Goal: Task Accomplishment & Management: Complete application form

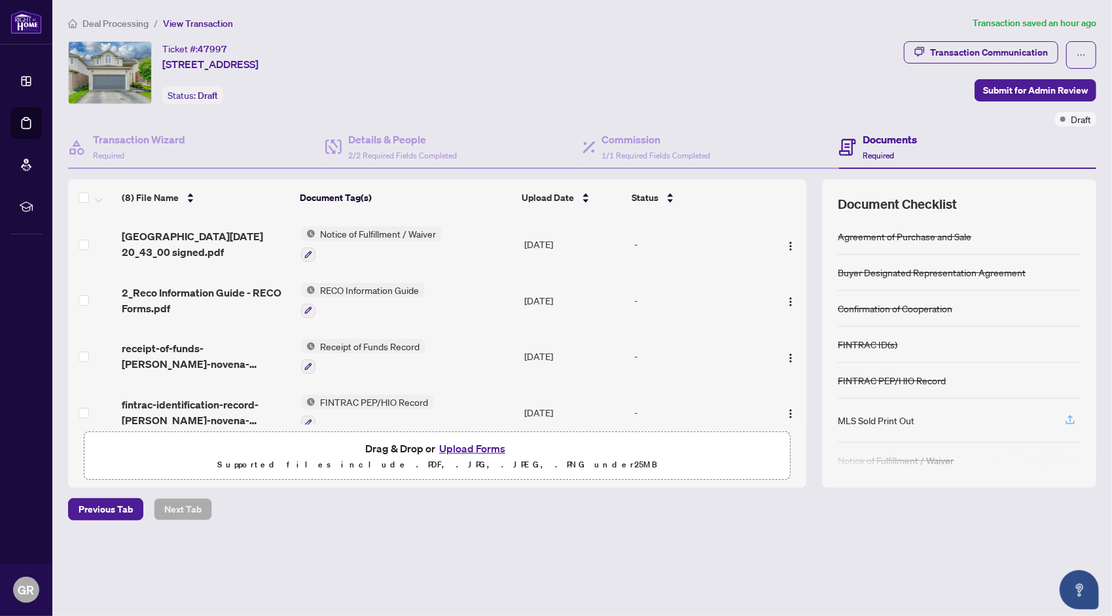
click at [1071, 414] on icon "button" at bounding box center [1070, 420] width 12 height 12
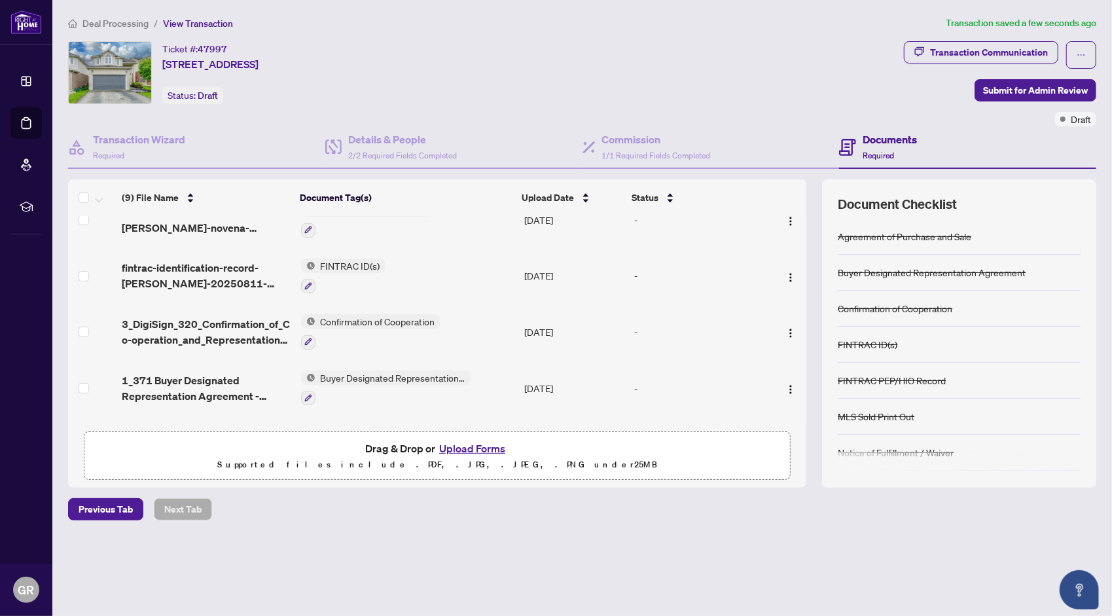
scroll to position [296, 0]
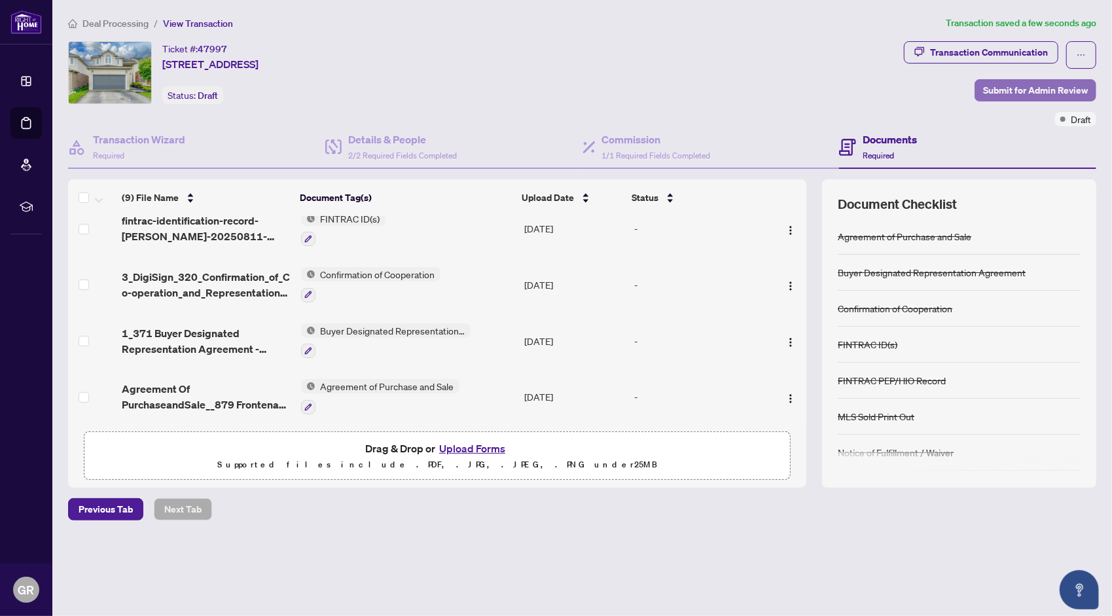
click at [1014, 85] on span "Submit for Admin Review" at bounding box center [1035, 90] width 105 height 21
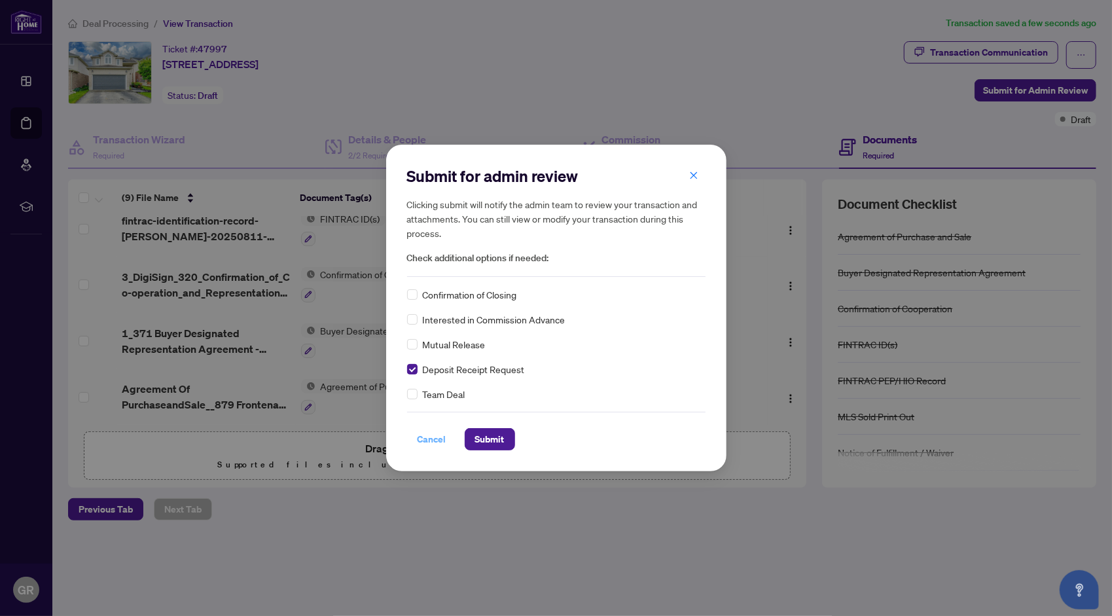
click at [433, 437] on span "Cancel" at bounding box center [432, 439] width 29 height 21
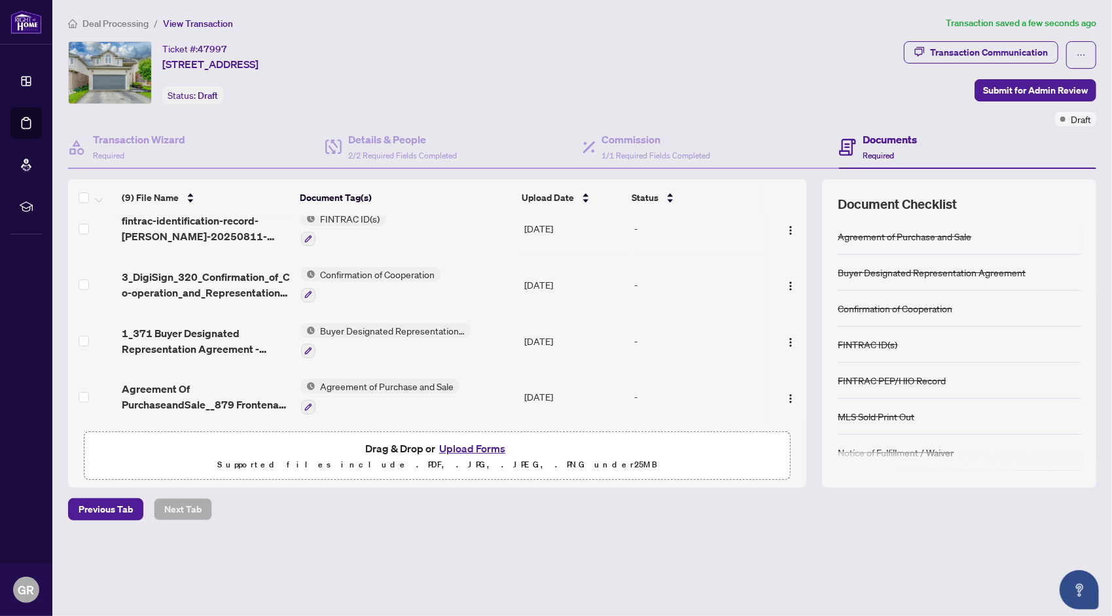
click at [467, 444] on button "Upload Forms" at bounding box center [472, 448] width 74 height 17
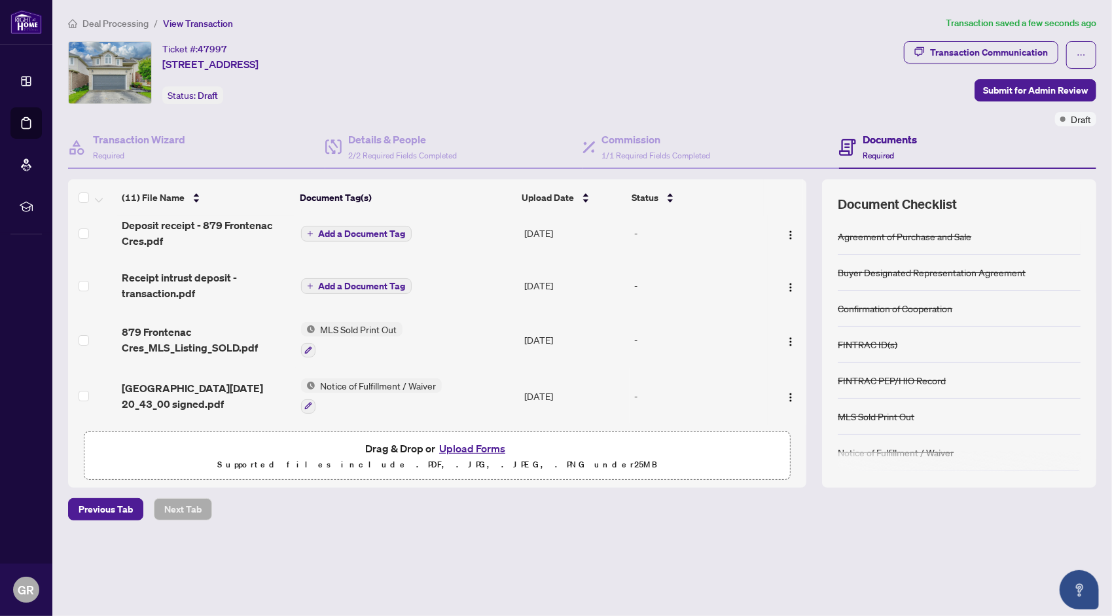
scroll to position [0, 0]
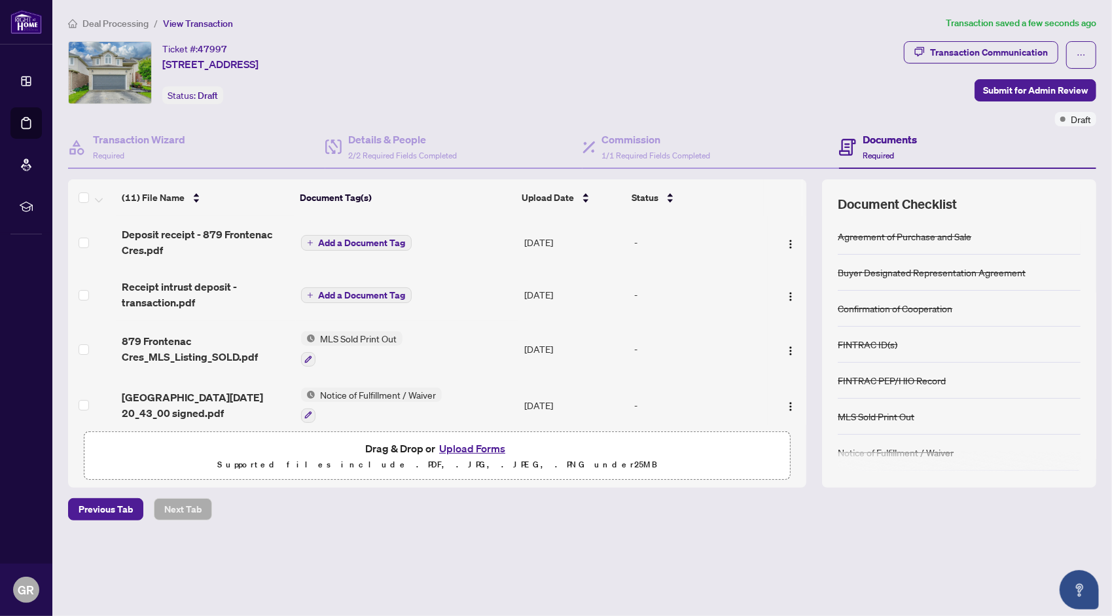
click at [390, 241] on span "Add a Document Tag" at bounding box center [362, 242] width 87 height 9
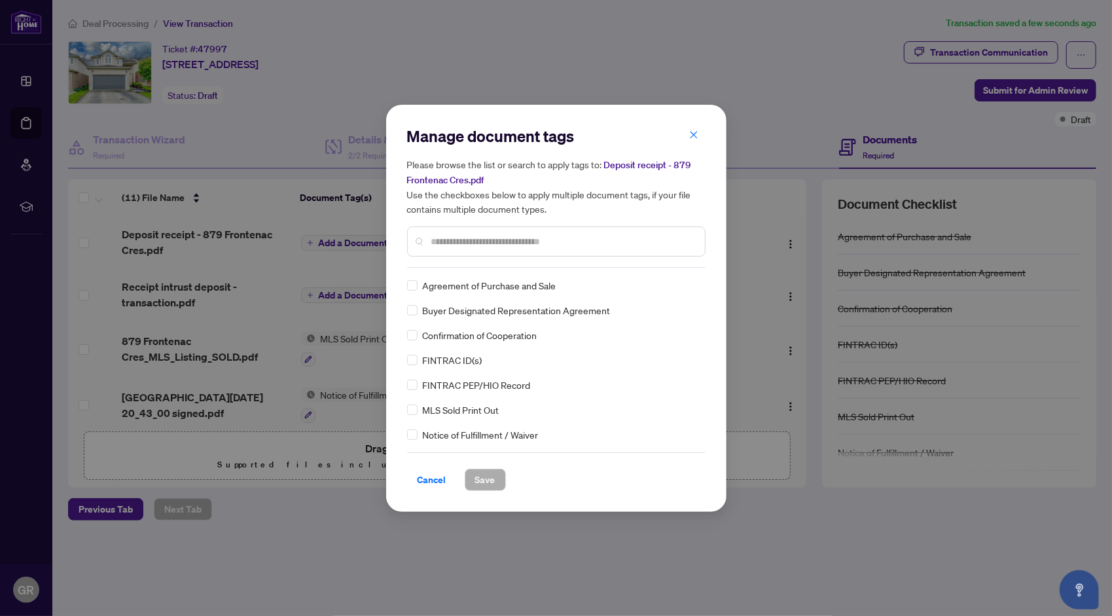
click at [592, 243] on input "text" at bounding box center [562, 241] width 263 height 14
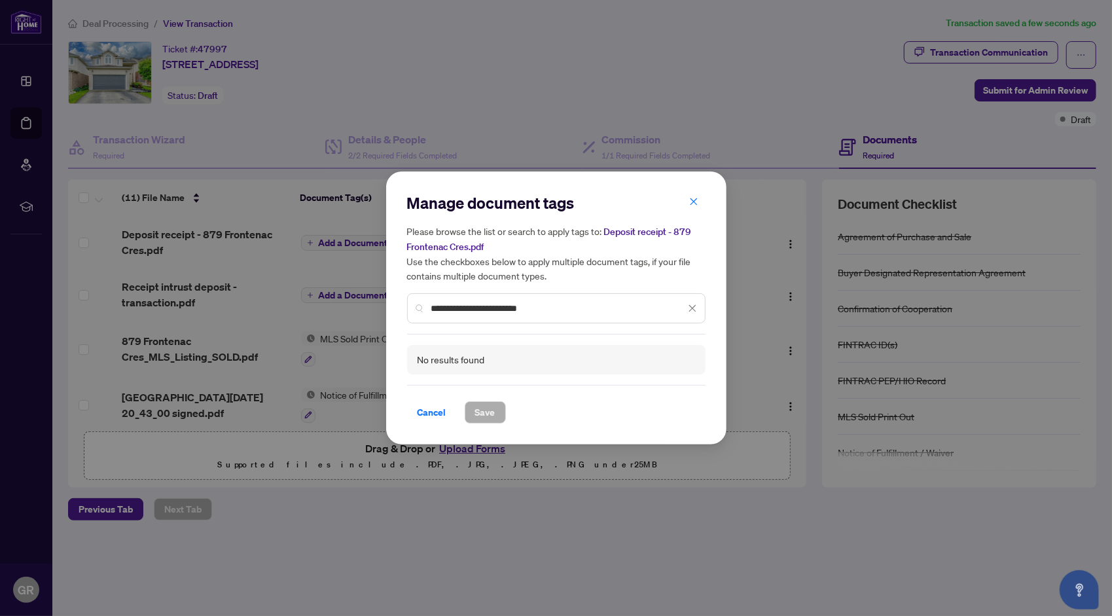
click at [549, 308] on input "**********" at bounding box center [558, 308] width 254 height 14
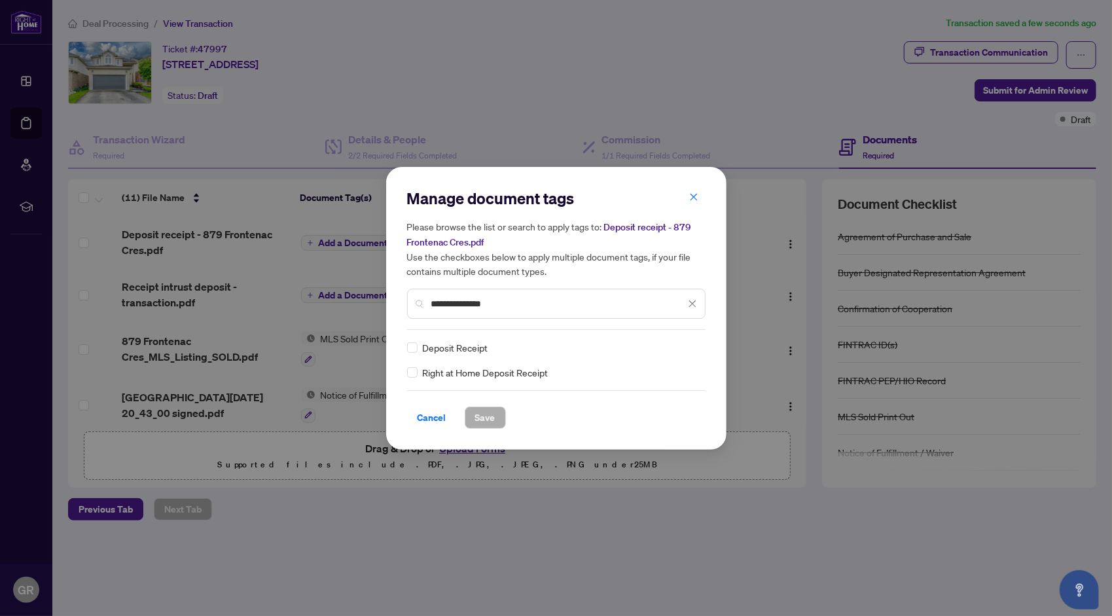
type input "**********"
click at [487, 412] on span "Save" at bounding box center [485, 417] width 20 height 21
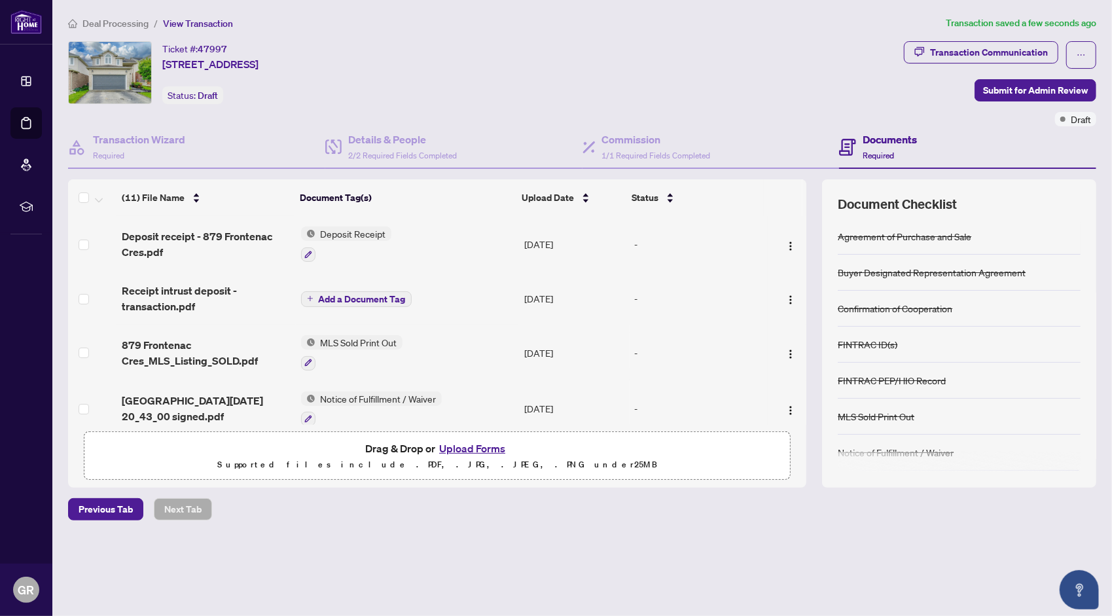
click at [357, 296] on span "Add a Document Tag" at bounding box center [362, 299] width 87 height 9
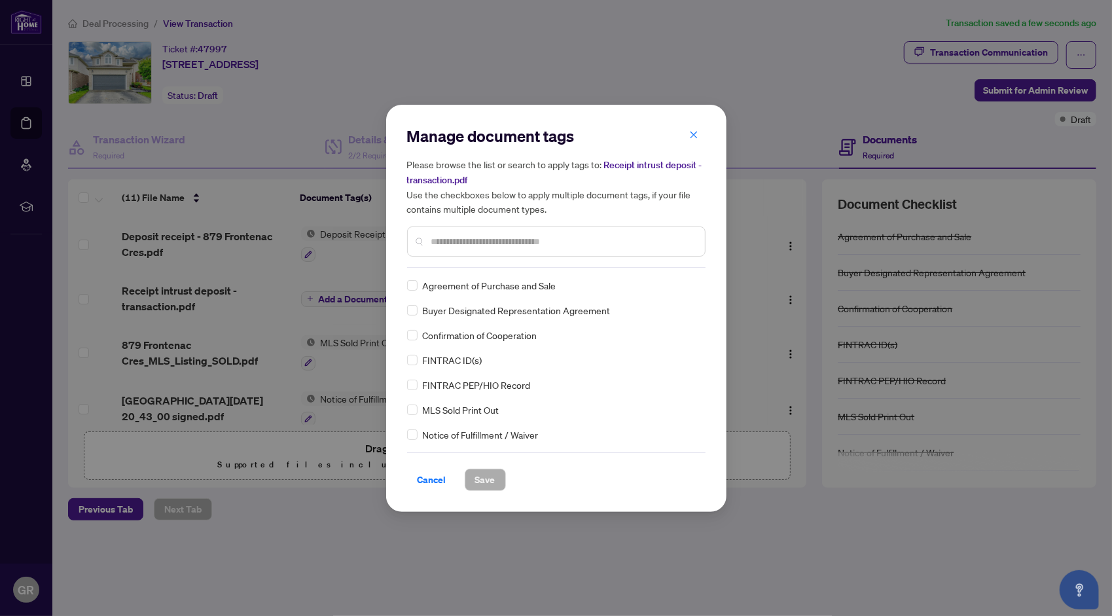
click at [457, 246] on input "text" at bounding box center [562, 241] width 263 height 14
type input "*******"
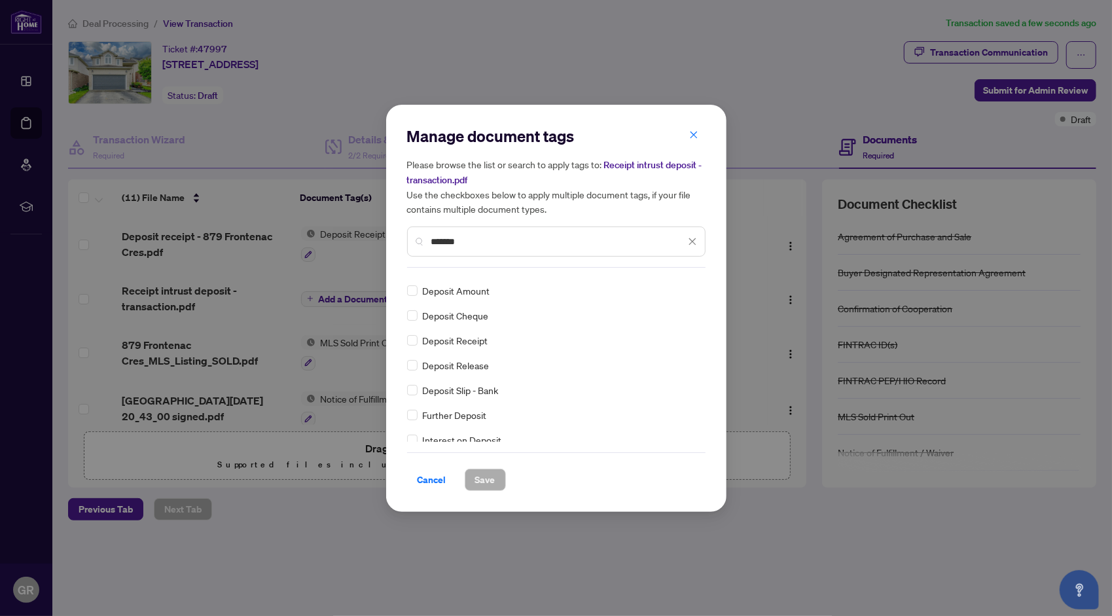
scroll to position [16, 0]
click at [467, 348] on span "Deposit Receipt" at bounding box center [455, 344] width 65 height 14
click at [419, 348] on div "Deposit Receipt" at bounding box center [552, 344] width 291 height 14
click at [485, 476] on span "Save" at bounding box center [485, 479] width 20 height 21
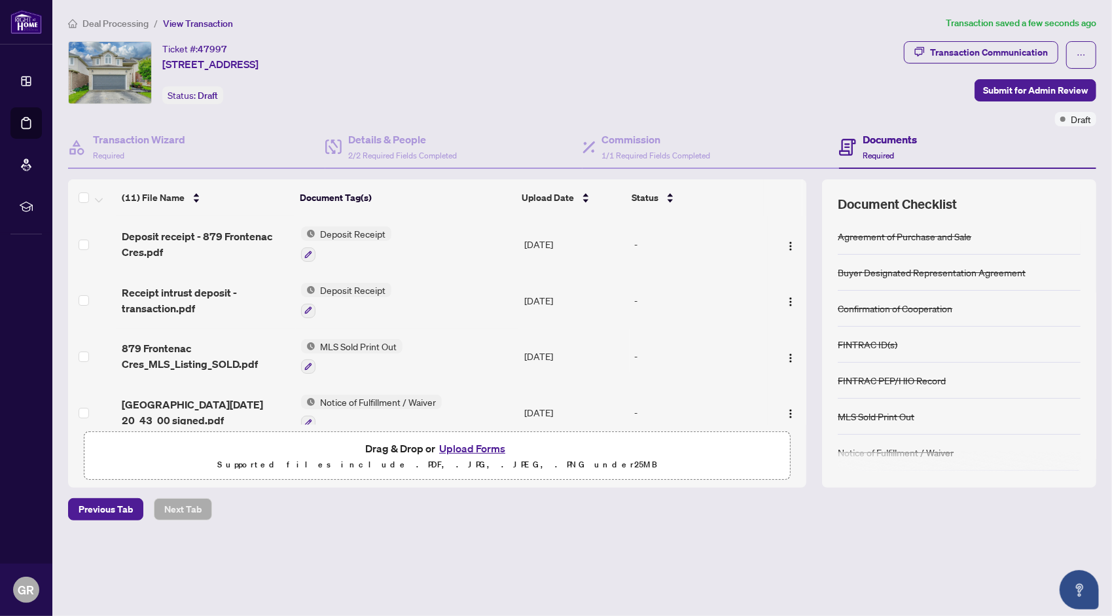
click at [368, 233] on span "Deposit Receipt" at bounding box center [353, 233] width 76 height 14
click at [344, 297] on span "Deposit Receipt" at bounding box center [325, 296] width 76 height 14
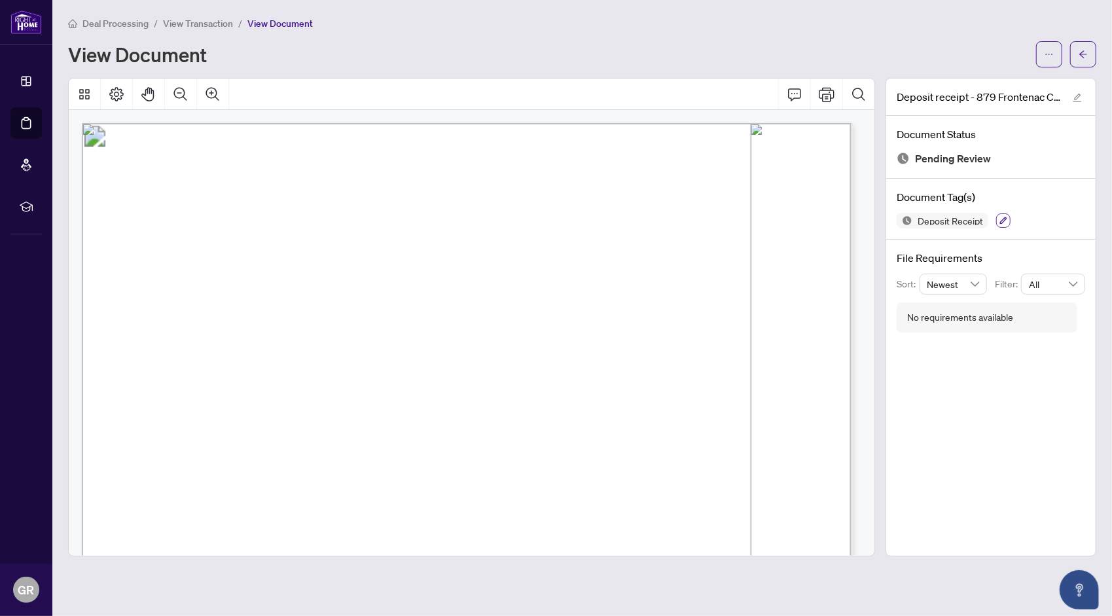
click at [1004, 221] on icon "button" at bounding box center [1003, 221] width 8 height 8
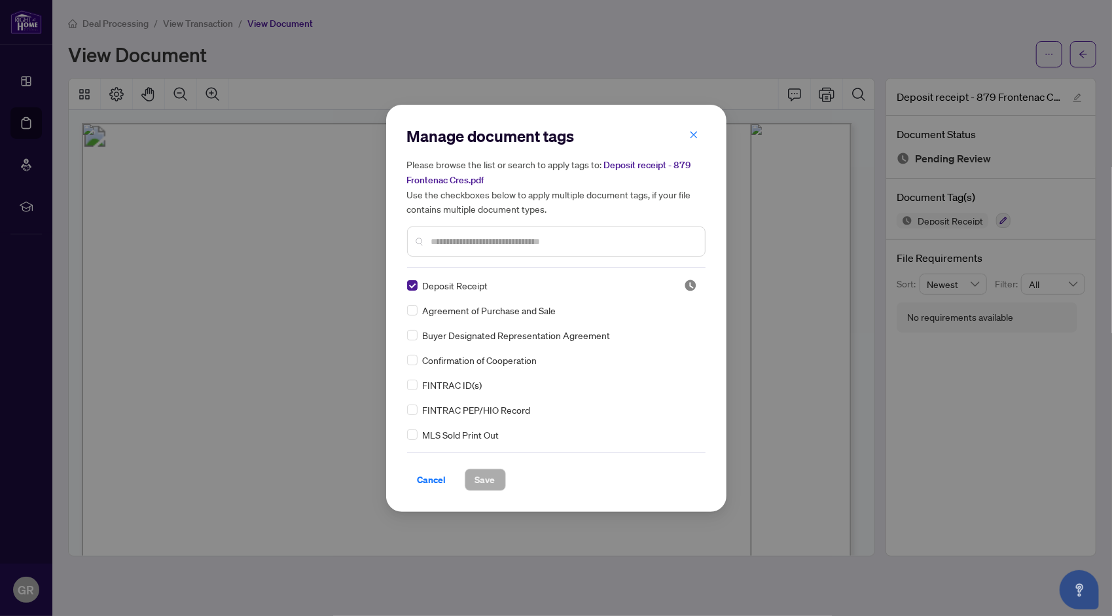
click at [442, 238] on input "text" at bounding box center [562, 241] width 263 height 14
type input "*******"
click at [487, 477] on span "Save" at bounding box center [485, 479] width 20 height 21
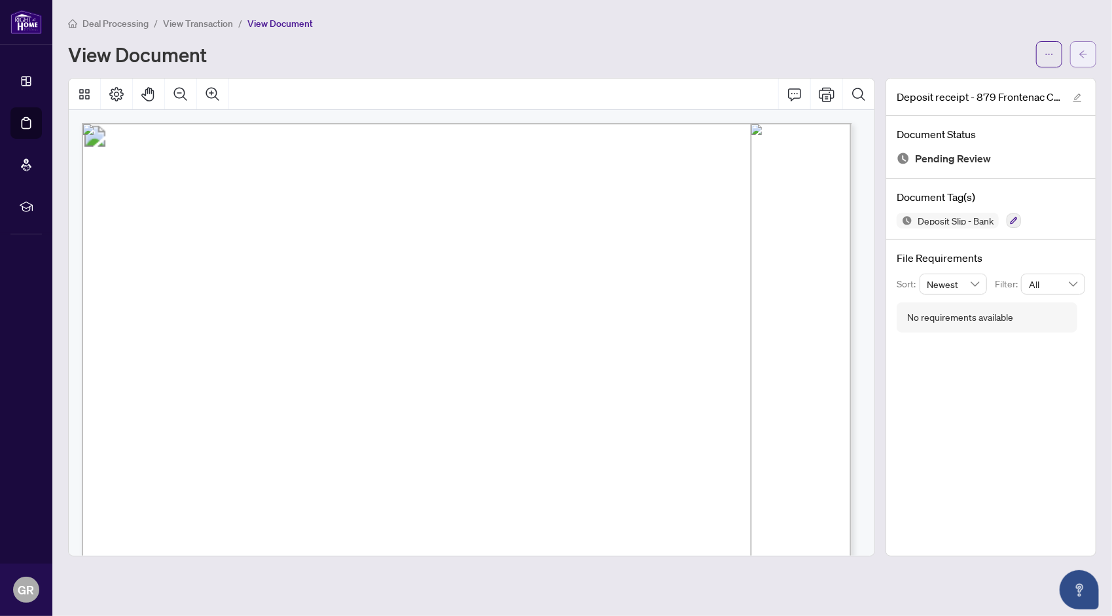
click at [1082, 51] on icon "arrow-left" at bounding box center [1083, 53] width 8 height 7
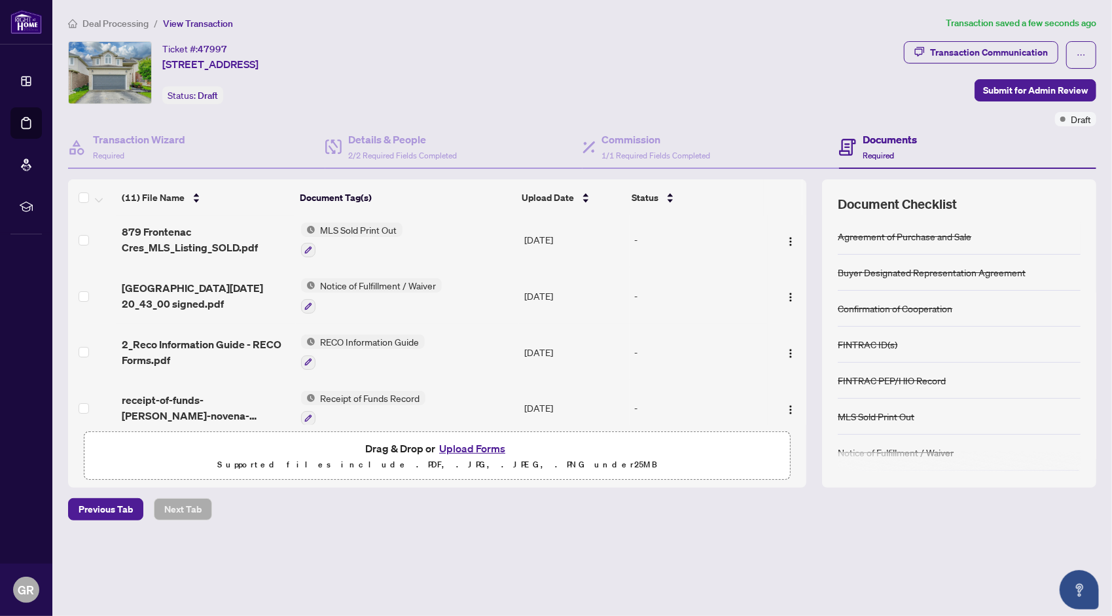
scroll to position [131, 0]
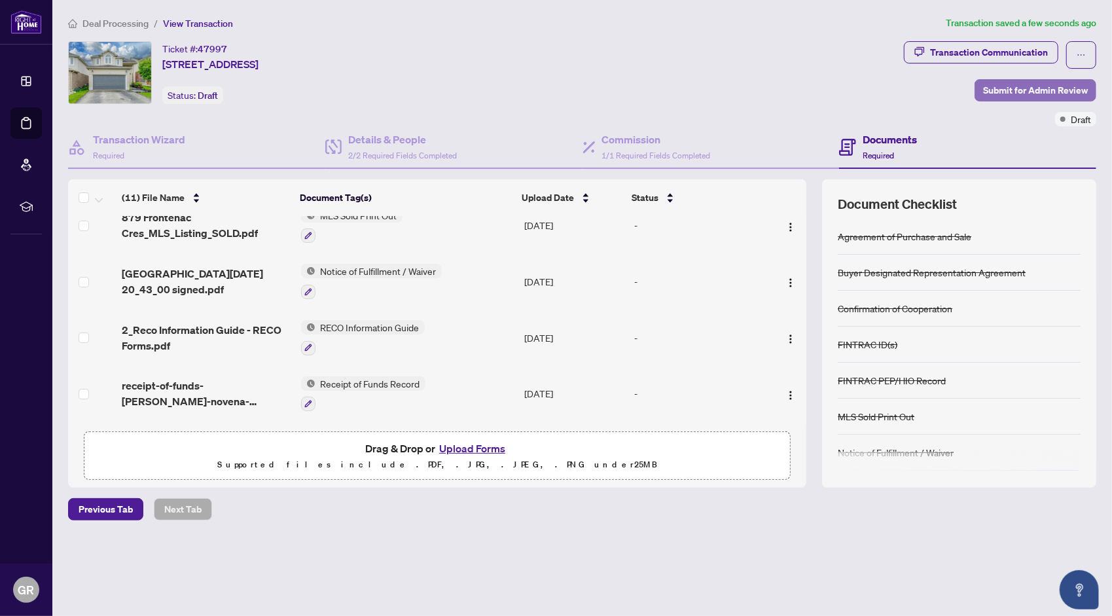
click at [1011, 89] on span "Submit for Admin Review" at bounding box center [1035, 90] width 105 height 21
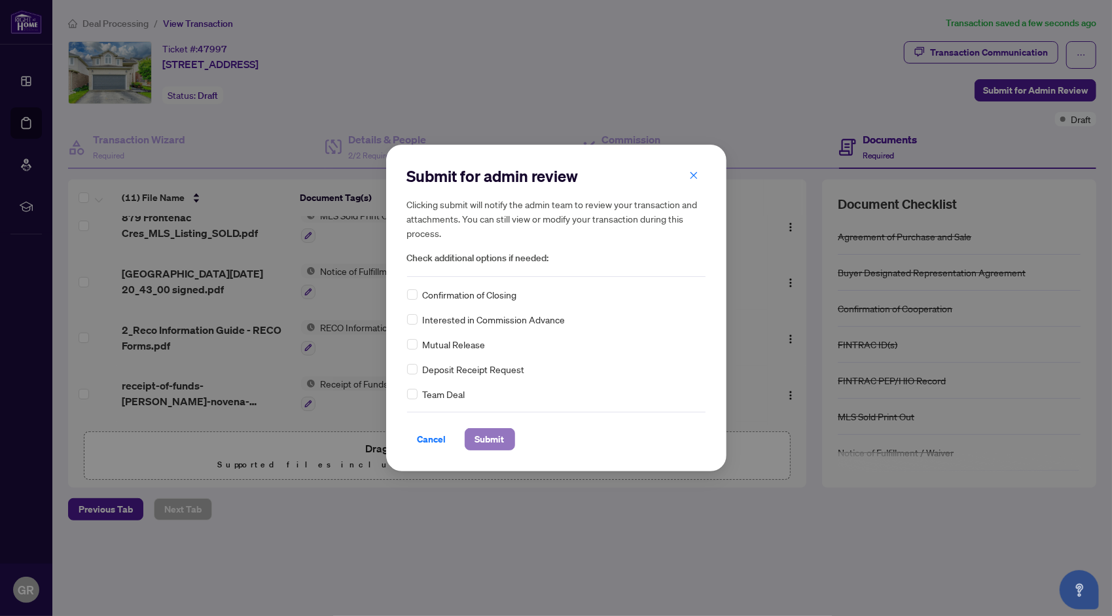
click at [488, 438] on span "Submit" at bounding box center [489, 439] width 29 height 21
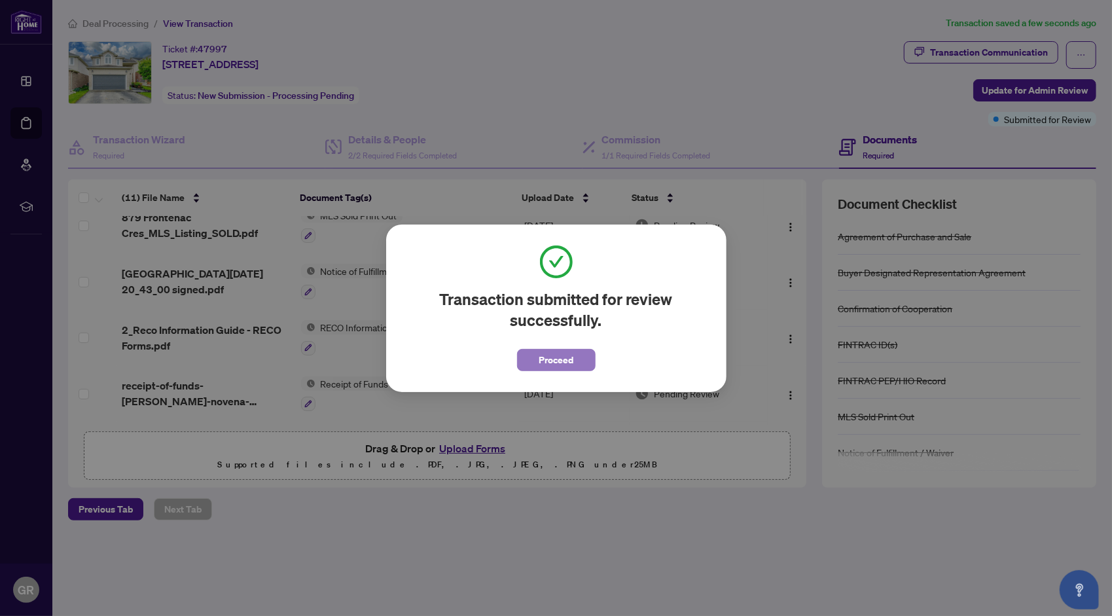
click at [568, 360] on span "Proceed" at bounding box center [556, 360] width 35 height 21
